Goal: Information Seeking & Learning: Learn about a topic

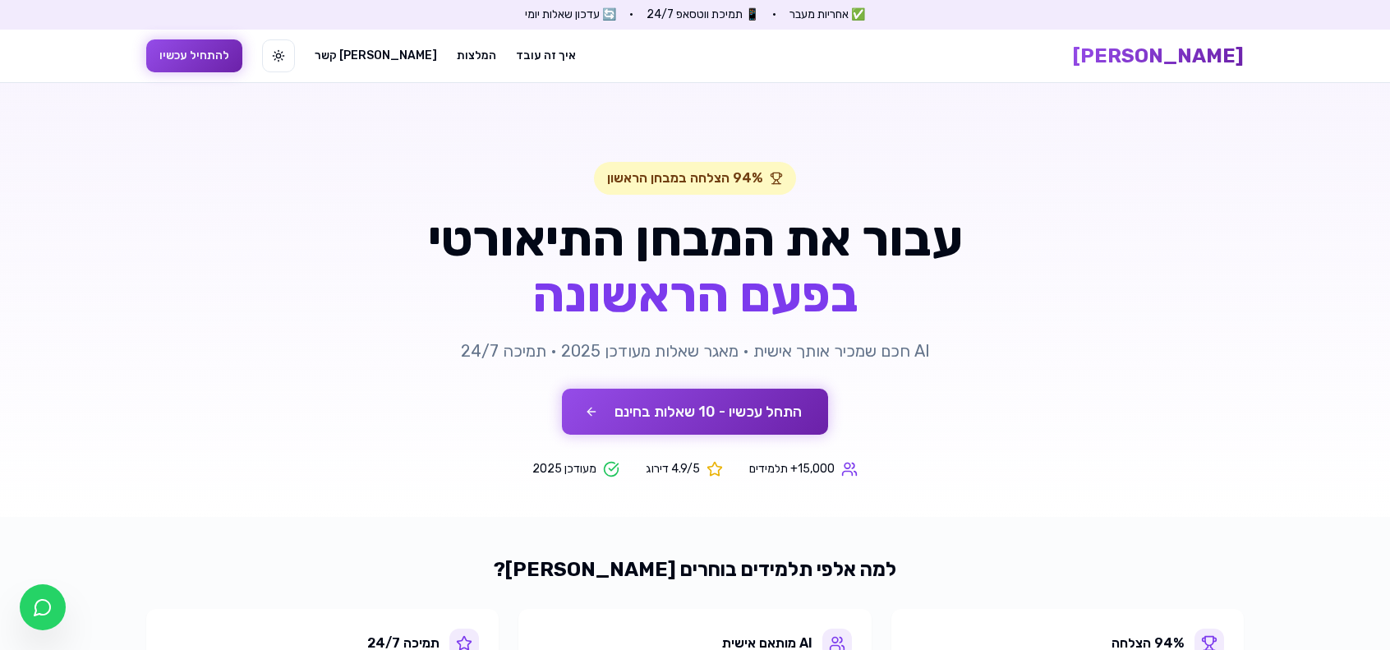
click at [772, 394] on button "התחל עכשיו - 10 שאלות בחינם" at bounding box center [695, 412] width 266 height 46
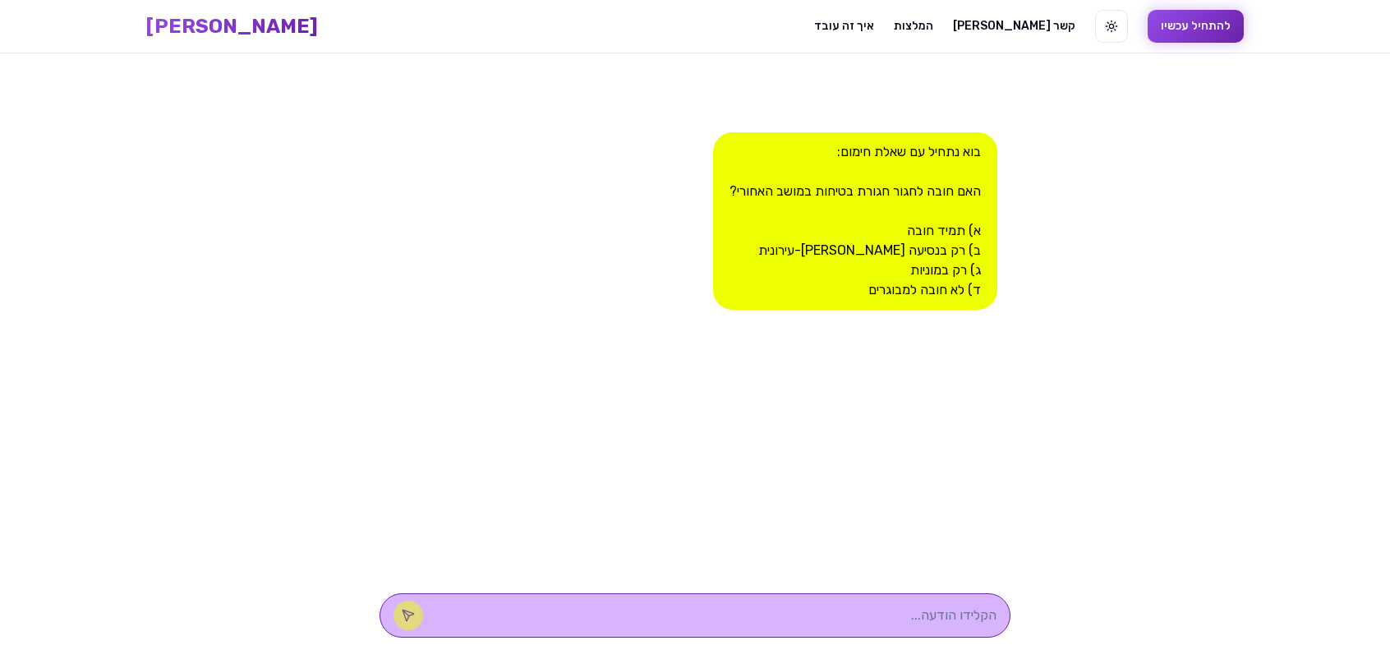
click at [869, 612] on textarea at bounding box center [718, 615] width 557 height 20
type textarea "תמיד חובה"
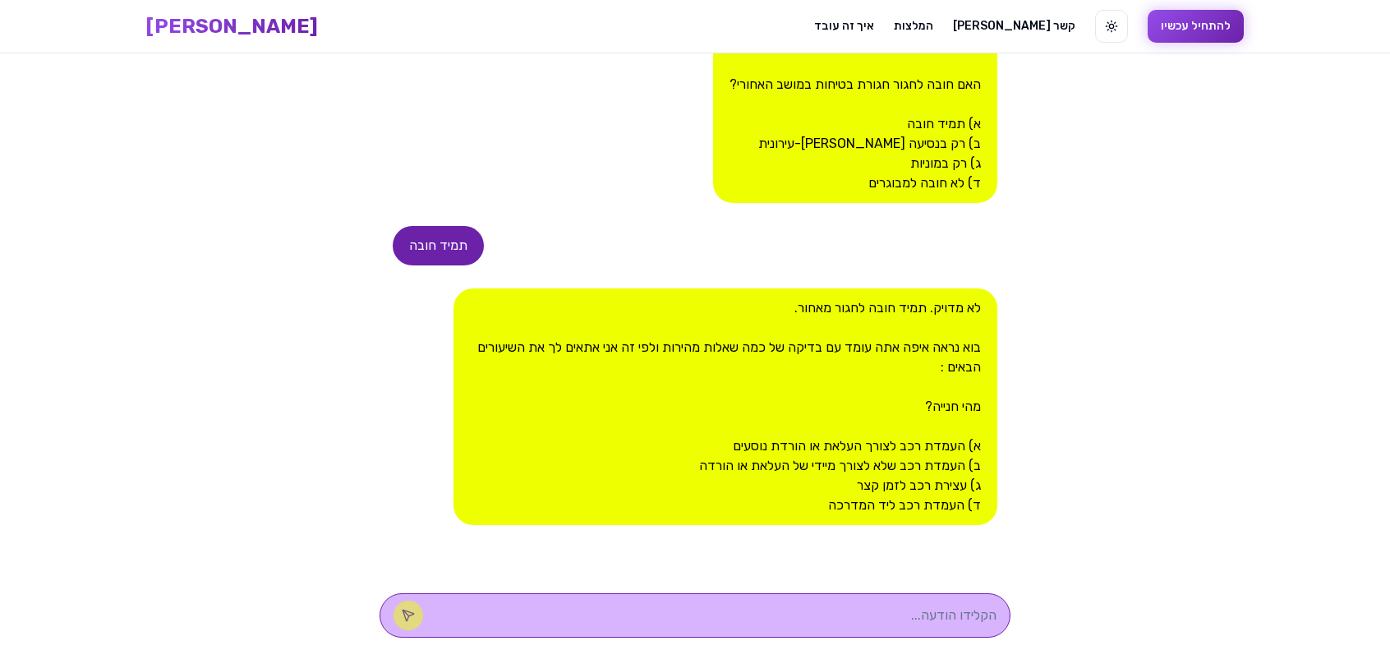
drag, startPoint x: 668, startPoint y: 380, endPoint x: 719, endPoint y: 361, distance: 54.3
click at [719, 361] on div "לא מדויק. תמיד חובה לחגור מאחור. [PERSON_NAME] נראה איפה אתה עומד עם בדיקה של כ…" at bounding box center [725, 406] width 544 height 237
drag, startPoint x: 566, startPoint y: 352, endPoint x: 530, endPoint y: 354, distance: 36.2
click at [530, 354] on div "לא מדויק. תמיד חובה לחגור מאחור. [PERSON_NAME] נראה איפה אתה עומד עם בדיקה של כ…" at bounding box center [725, 406] width 544 height 237
click at [628, 412] on div "לא מדויק. תמיד חובה לחגור מאחור. [PERSON_NAME] נראה איפה אתה עומד עם בדיקה של כ…" at bounding box center [725, 406] width 544 height 237
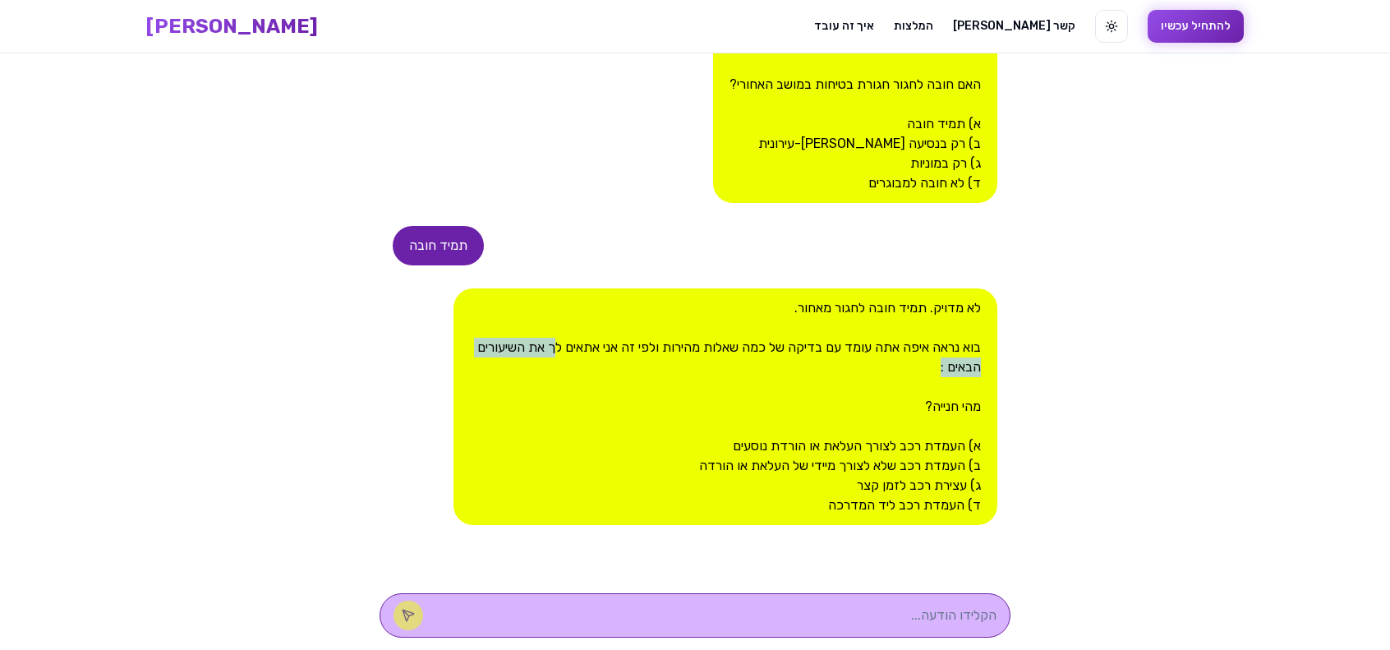
drag, startPoint x: 662, startPoint y: 357, endPoint x: 541, endPoint y: 344, distance: 121.5
click at [541, 344] on div "לא מדויק. תמיד חובה לחגור מאחור. [PERSON_NAME] נראה איפה אתה עומד עם בדיקה של כ…" at bounding box center [725, 406] width 544 height 237
click at [541, 346] on div "לא מדויק. תמיד חובה לחגור מאחור. [PERSON_NAME] נראה איפה אתה עומד עם בדיקה של כ…" at bounding box center [725, 406] width 544 height 237
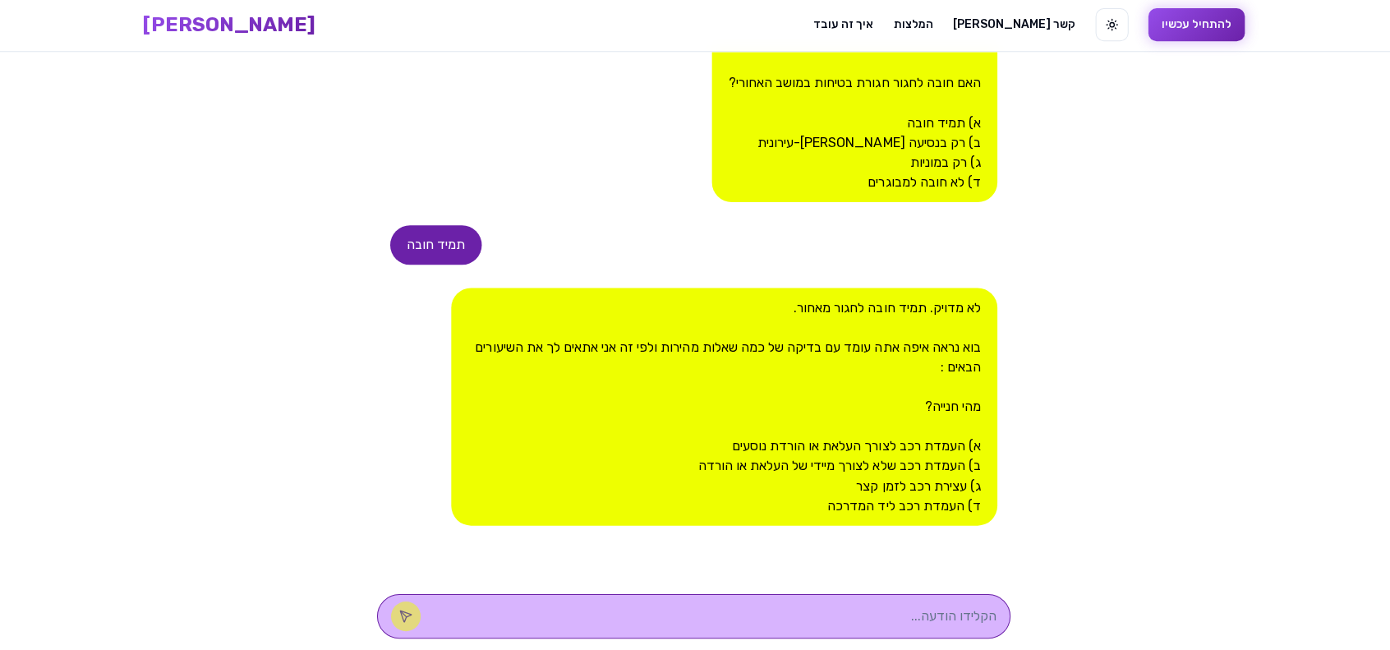
scroll to position [0, 0]
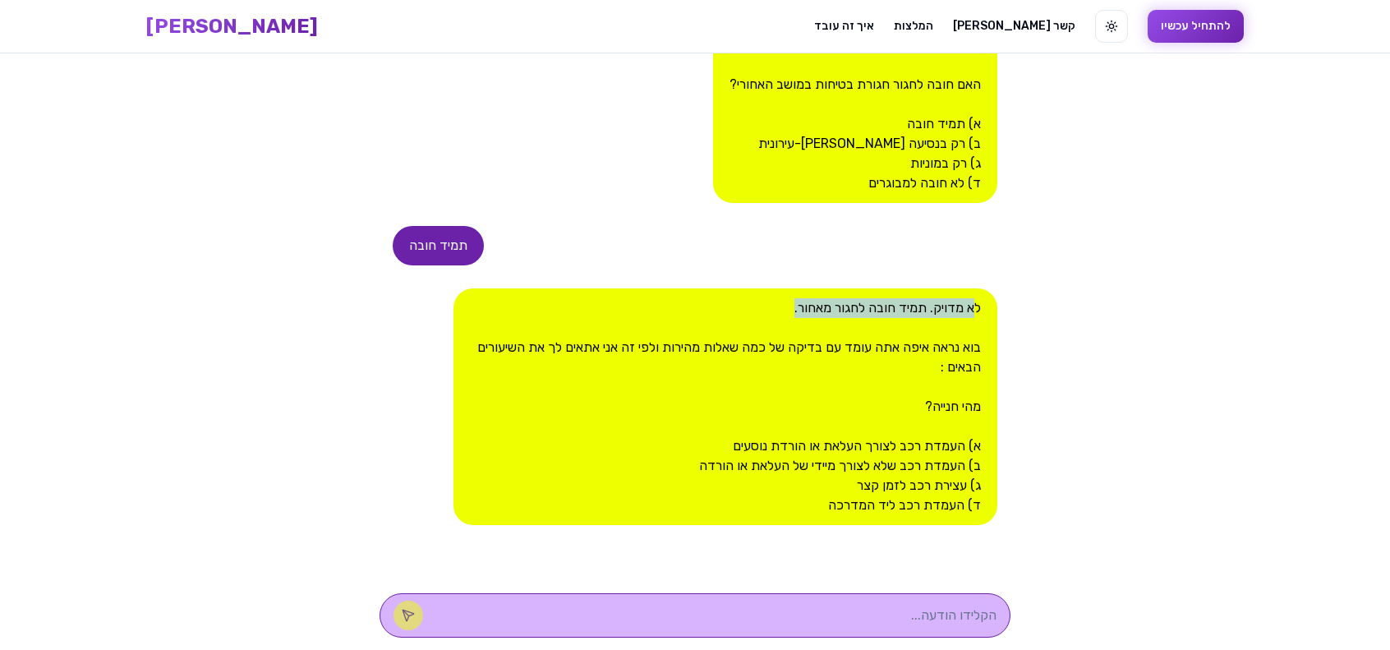
drag, startPoint x: 638, startPoint y: 289, endPoint x: 962, endPoint y: 307, distance: 325.0
click at [962, 307] on div "לא מדויק. תמיד חובה לחגור מאחור. [PERSON_NAME] נראה איפה אתה עומד עם בדיקה של כ…" at bounding box center [725, 406] width 544 height 237
click at [946, 323] on div "לא מדויק. תמיד חובה לחגור מאחור. [PERSON_NAME] נראה איפה אתה עומד עם בדיקה של כ…" at bounding box center [725, 406] width 544 height 237
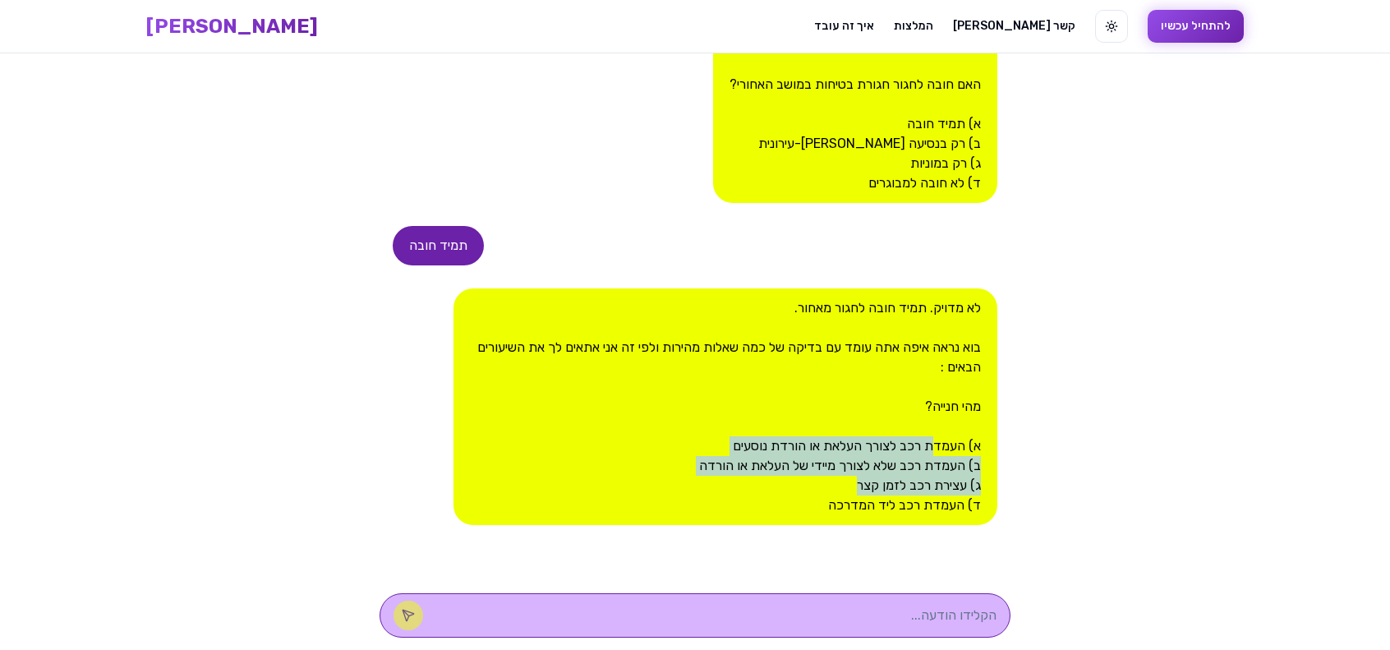
drag, startPoint x: 923, startPoint y: 440, endPoint x: 792, endPoint y: 476, distance: 135.5
click at [792, 476] on div "לא מדויק. תמיד חובה לחגור מאחור. [PERSON_NAME] נראה איפה אתה עומד עם בדיקה של כ…" at bounding box center [725, 406] width 544 height 237
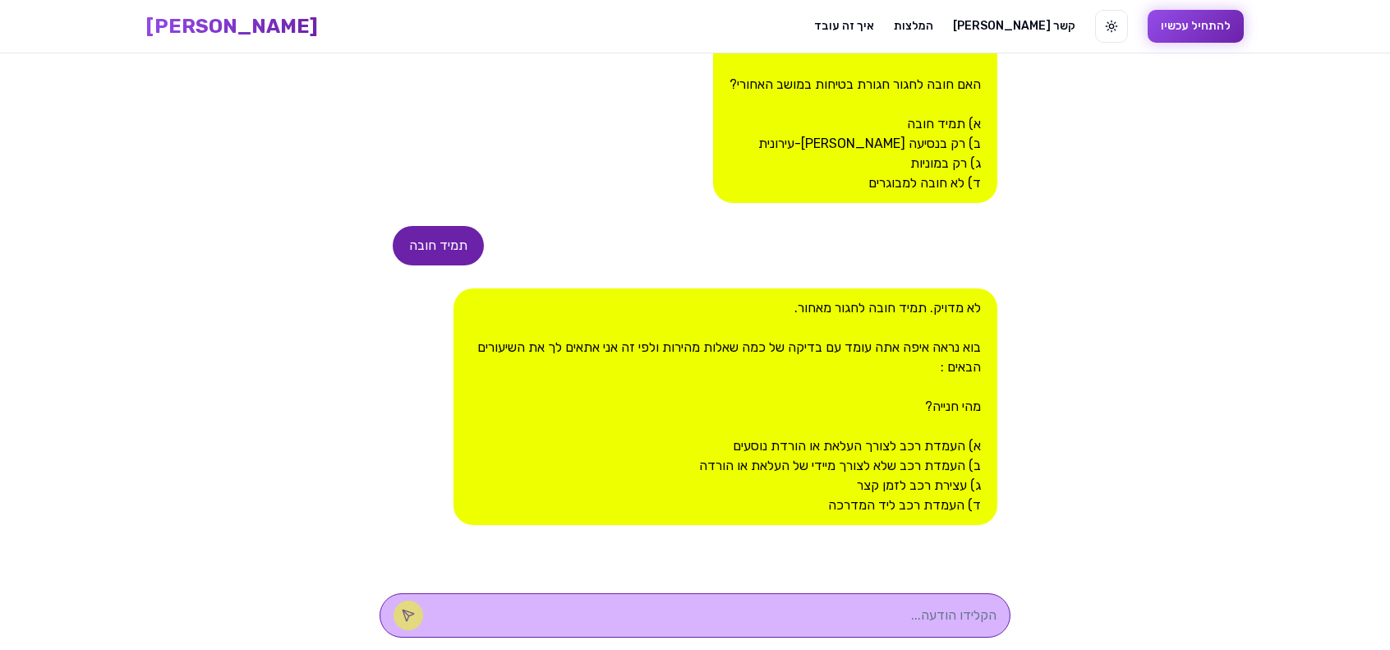
click at [792, 476] on div "לא מדויק. תמיד חובה לחגור מאחור. [PERSON_NAME] נראה איפה אתה עומד עם בדיקה של כ…" at bounding box center [725, 406] width 544 height 237
drag, startPoint x: 974, startPoint y: 453, endPoint x: 633, endPoint y: 425, distance: 341.3
click at [633, 425] on div "לא מדויק. תמיד חובה לחגור מאחור. [PERSON_NAME] נראה איפה אתה עומד עם בדיקה של כ…" at bounding box center [725, 406] width 544 height 237
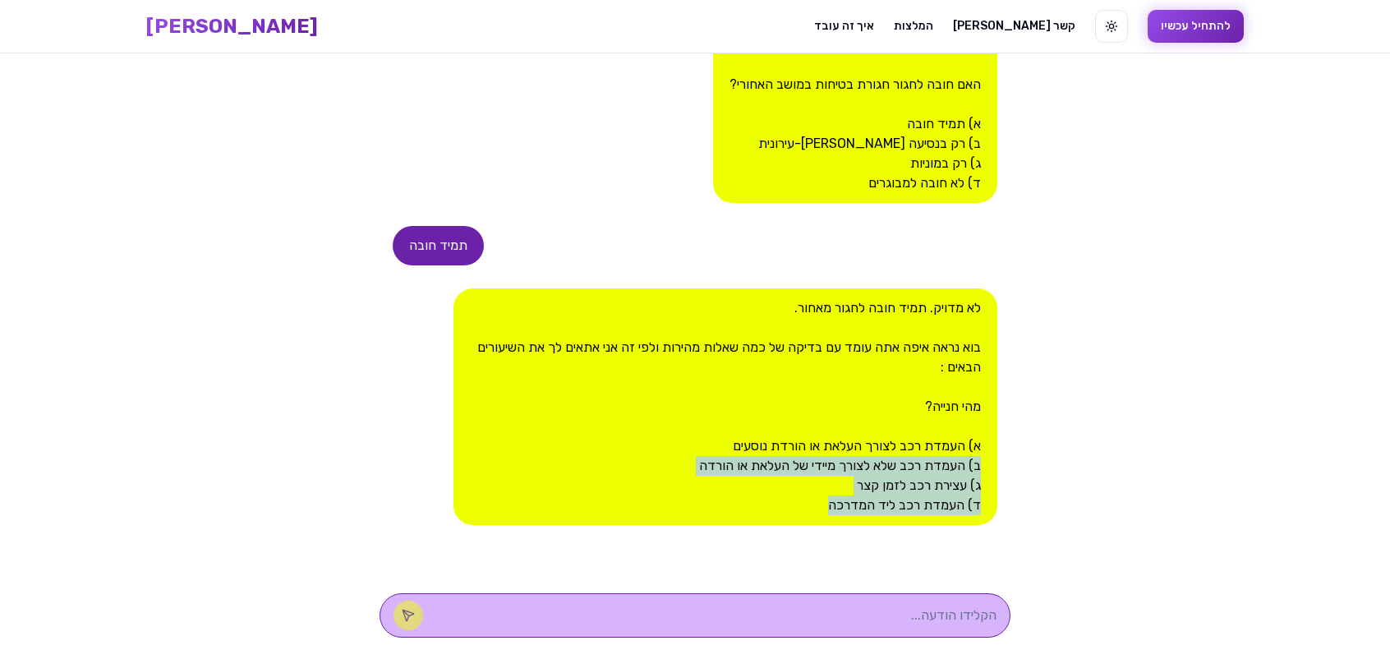
drag, startPoint x: 658, startPoint y: 462, endPoint x: 716, endPoint y: 510, distance: 75.8
click at [716, 510] on div "לא מדויק. תמיד חובה לחגור מאחור. [PERSON_NAME] נראה איפה אתה עומד עם בדיקה של כ…" at bounding box center [725, 406] width 544 height 237
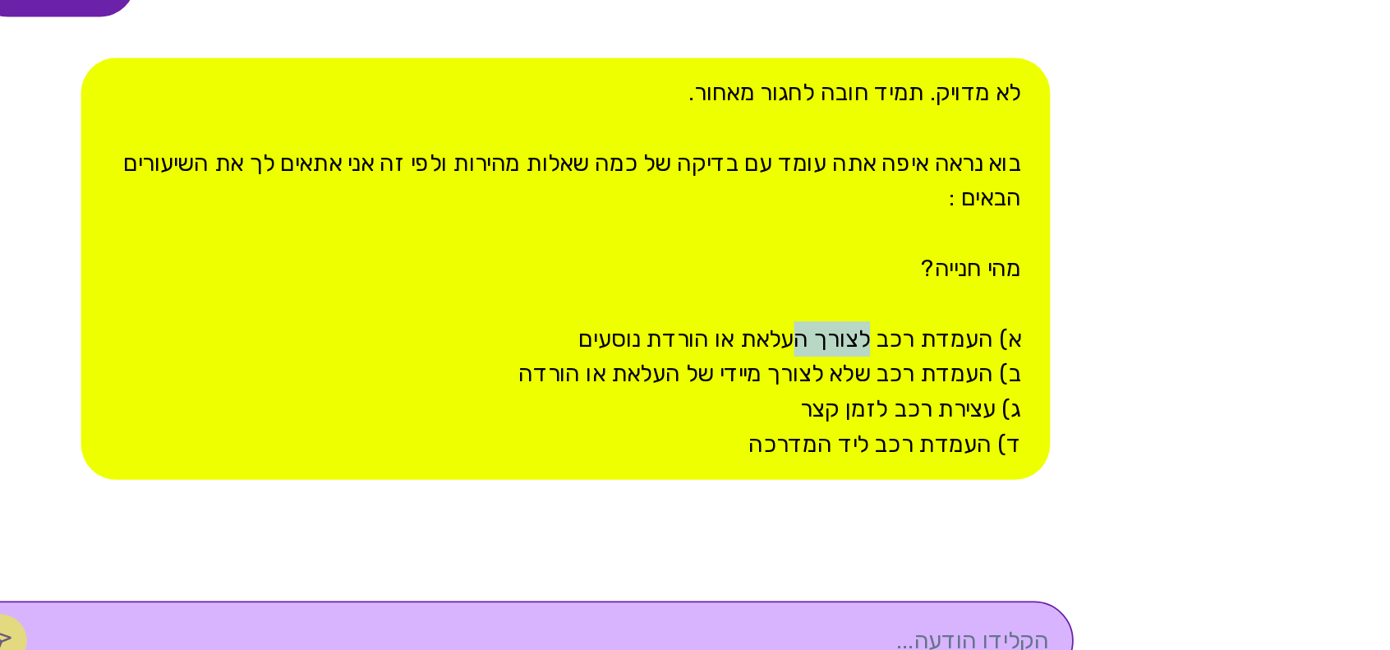
drag, startPoint x: 883, startPoint y: 437, endPoint x: 828, endPoint y: 437, distance: 55.0
click at [828, 437] on div "לא מדויק. תמיד חובה לחגור מאחור. [PERSON_NAME] נראה איפה אתה עומד עם בדיקה של כ…" at bounding box center [725, 406] width 544 height 237
click at [826, 437] on div "לא מדויק. תמיד חובה לחגור מאחור. [PERSON_NAME] נראה איפה אתה עומד עם בדיקה של כ…" at bounding box center [725, 406] width 544 height 237
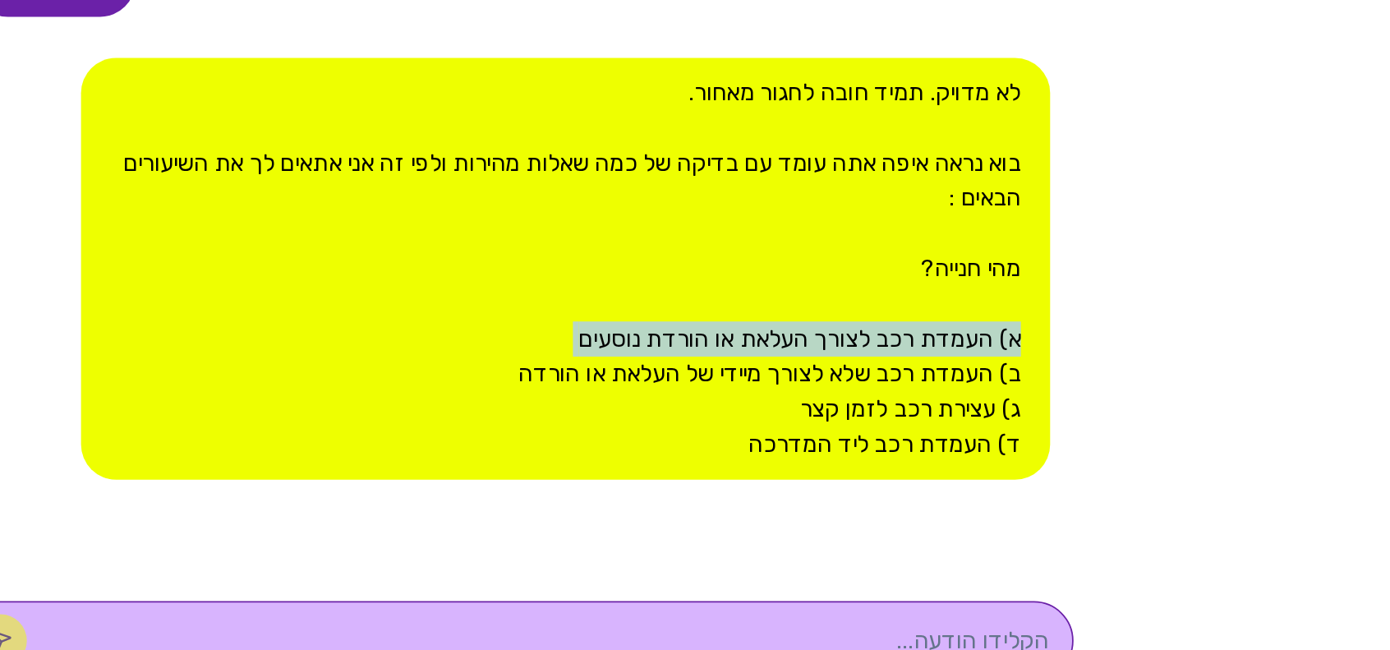
click at [826, 437] on div "לא מדויק. תמיד חובה לחגור מאחור. [PERSON_NAME] נראה איפה אתה עומד עם בדיקה של כ…" at bounding box center [725, 406] width 544 height 237
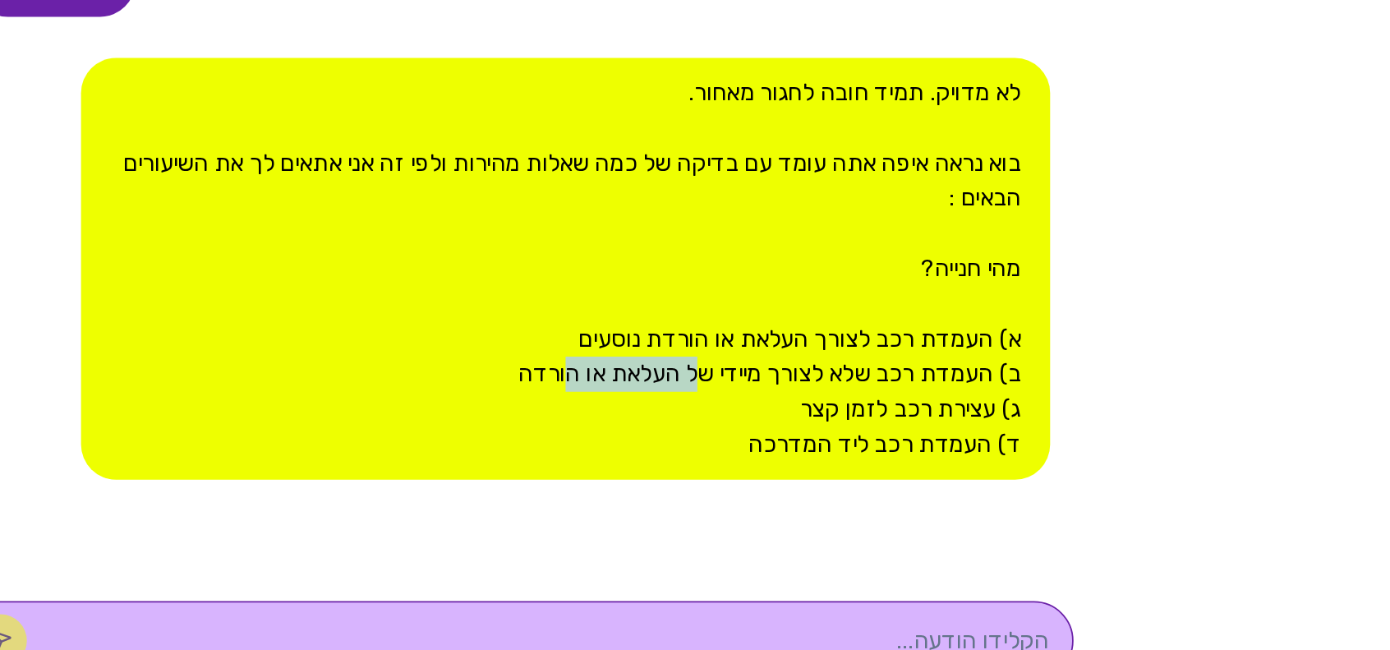
drag, startPoint x: 774, startPoint y: 467, endPoint x: 711, endPoint y: 462, distance: 62.6
click at [711, 462] on div "לא מדויק. תמיד חובה לחגור מאחור. [PERSON_NAME] נראה איפה אתה עומד עם בדיקה של כ…" at bounding box center [725, 406] width 544 height 237
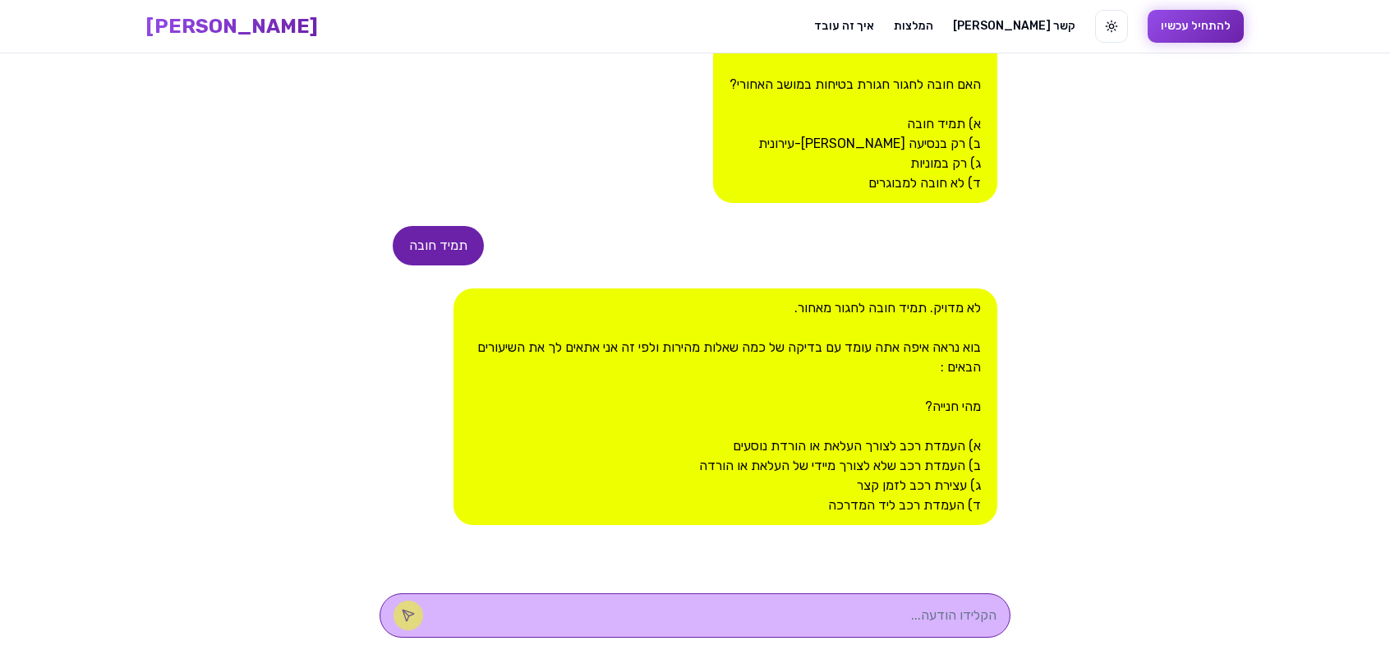
click at [815, 607] on textarea at bounding box center [718, 615] width 557 height 20
type textarea "ד"
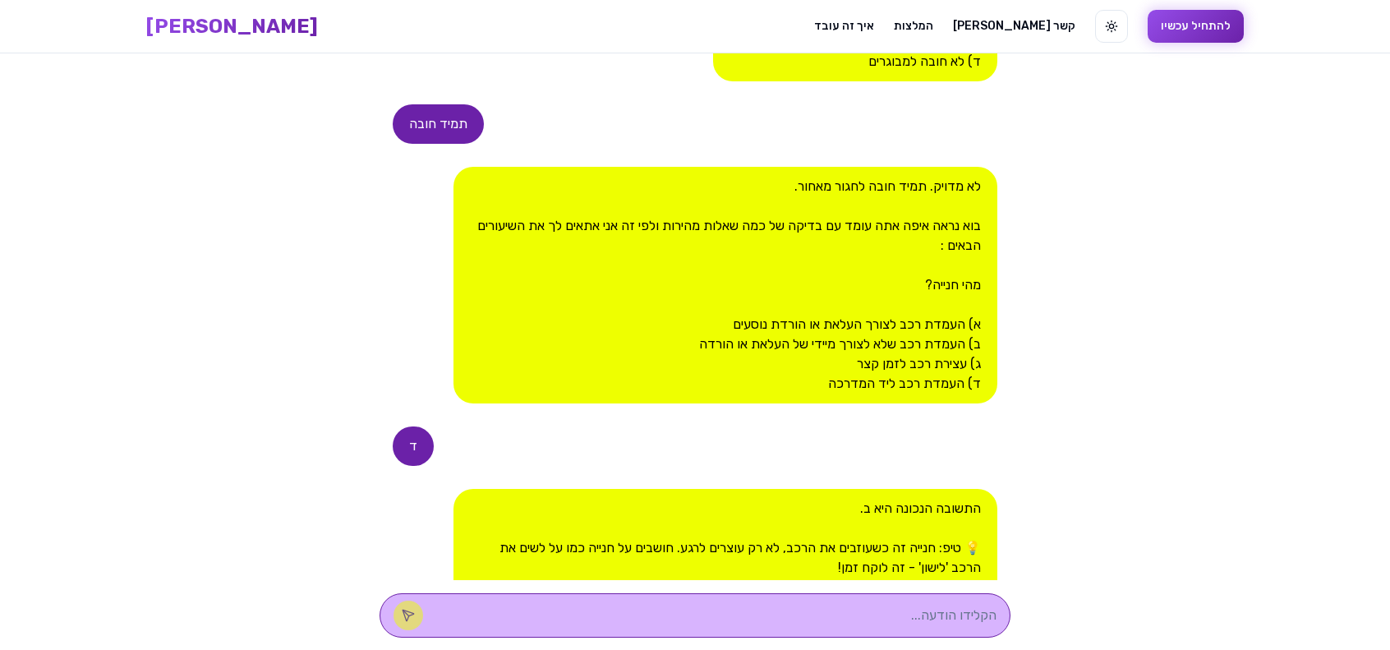
scroll to position [514, 0]
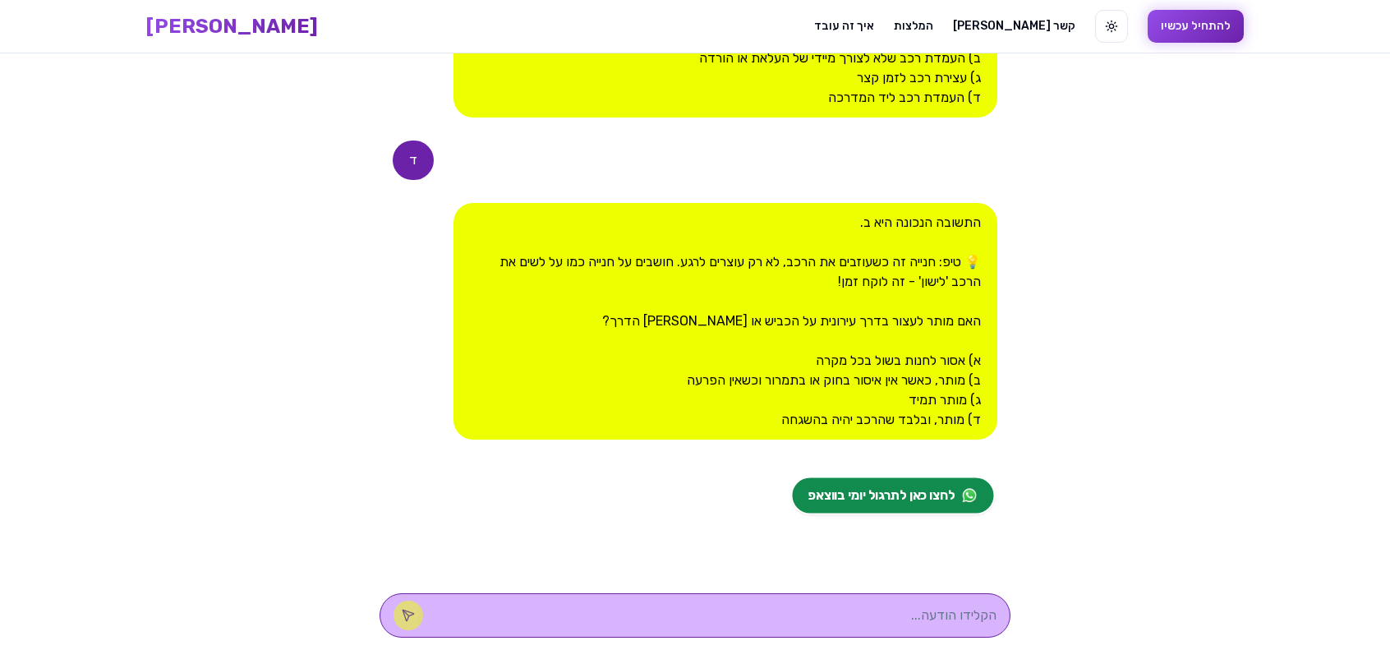
click at [922, 502] on span "לחצו כאן לתרגול יומי בווצאפ" at bounding box center [881, 496] width 146 height 20
